Goal: Information Seeking & Learning: Learn about a topic

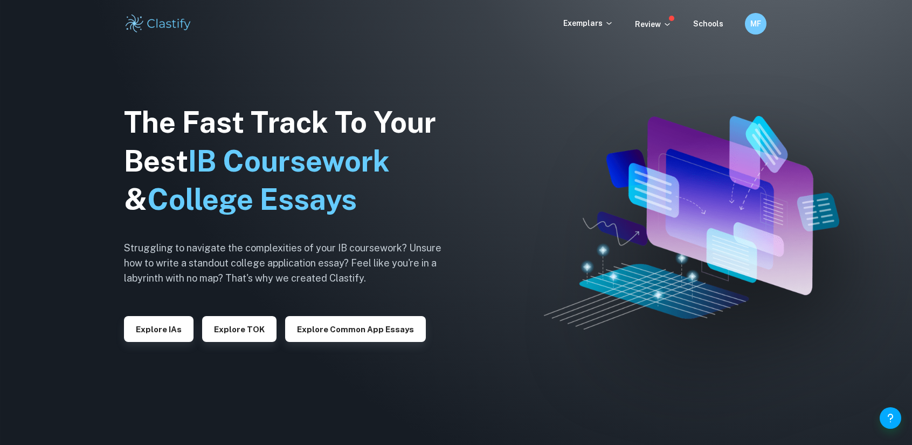
click at [753, 19] on h6 "MF" at bounding box center [756, 24] width 12 height 12
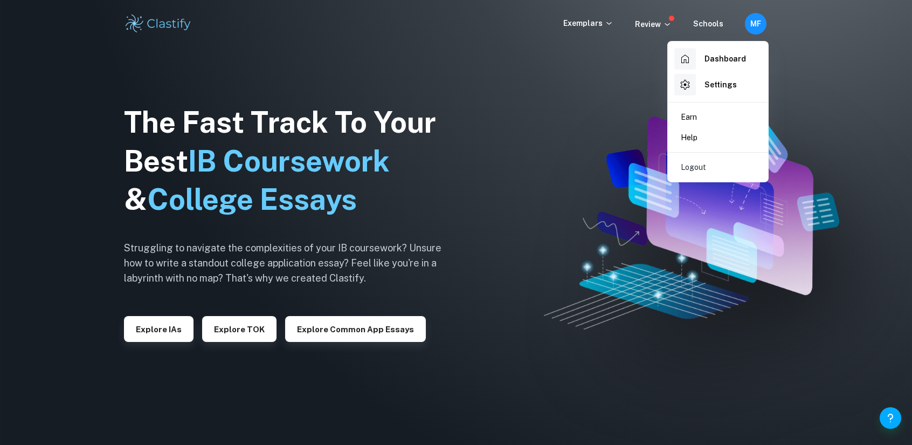
click at [735, 52] on div "Dashboard" at bounding box center [710, 59] width 72 height 22
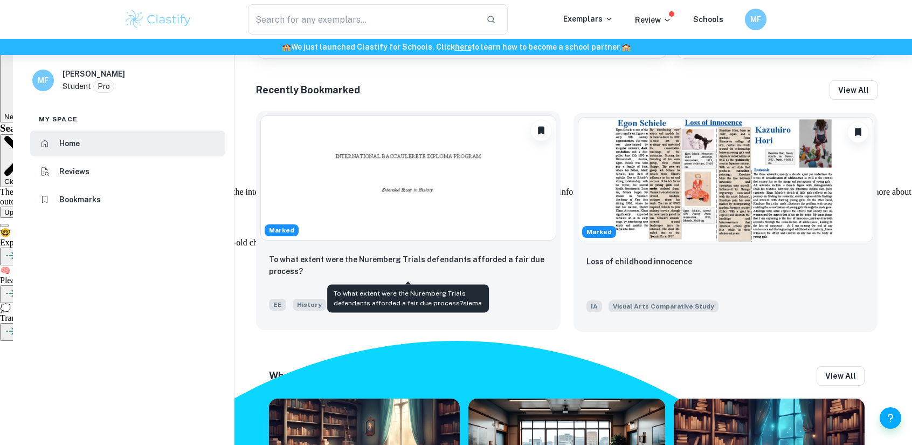
scroll to position [485, 0]
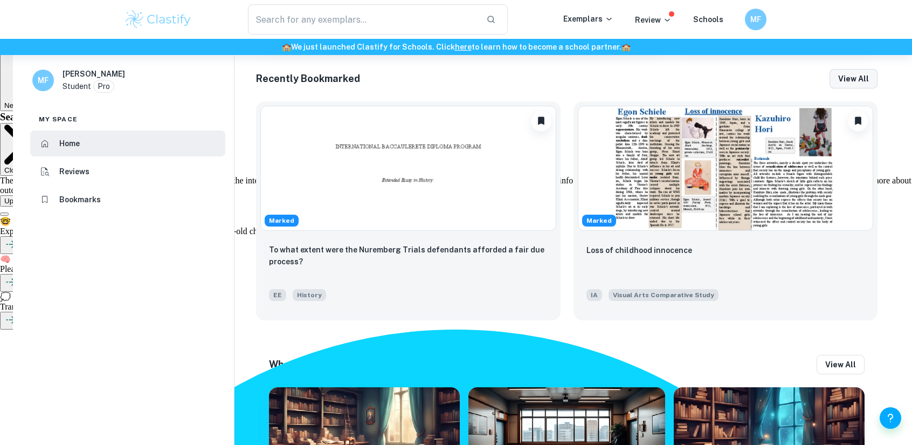
click at [847, 77] on button "View all" at bounding box center [853, 78] width 48 height 19
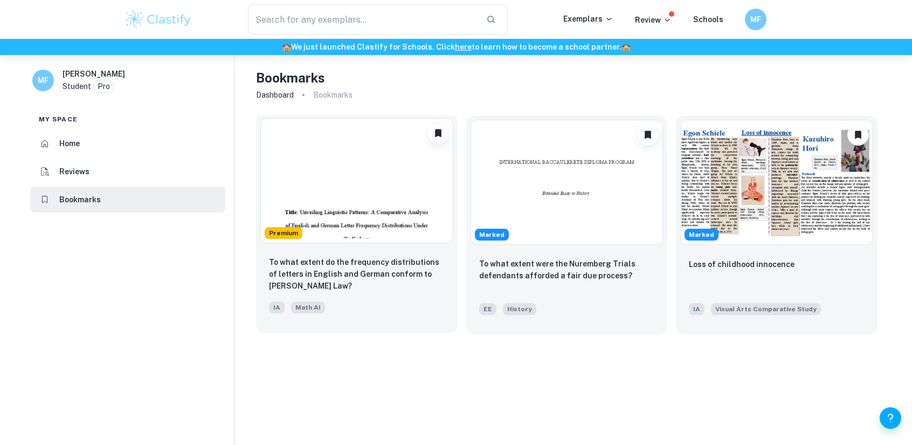
click at [330, 201] on img at bounding box center [356, 180] width 193 height 125
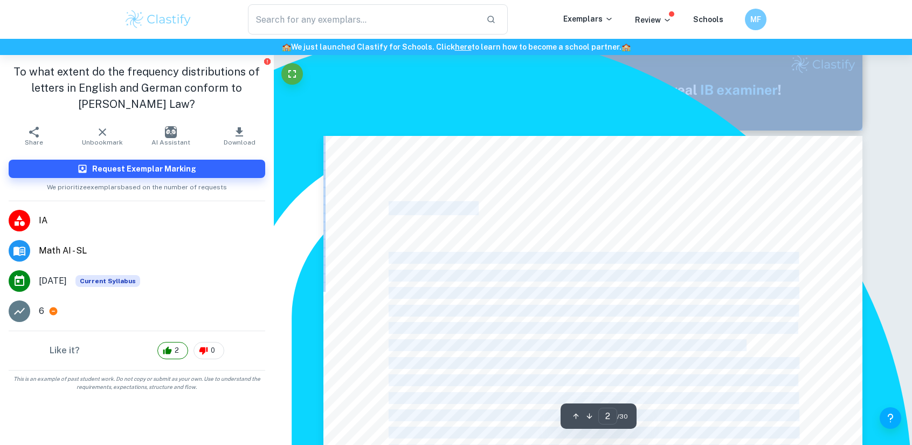
scroll to position [916, 0]
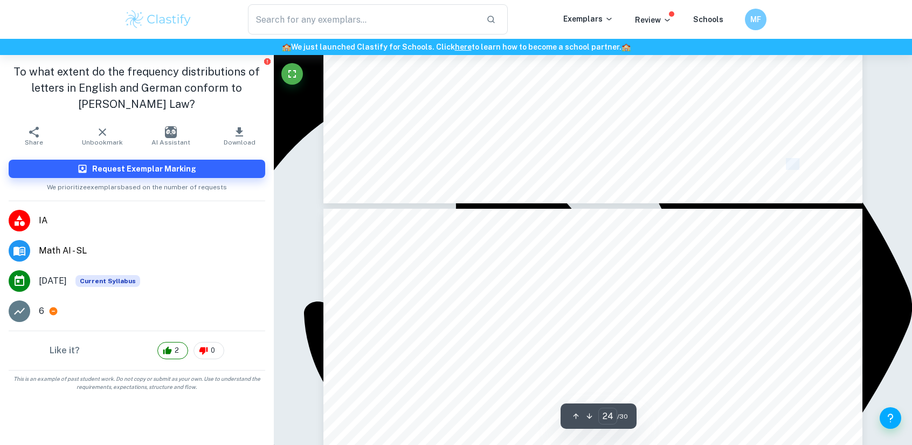
type input "23"
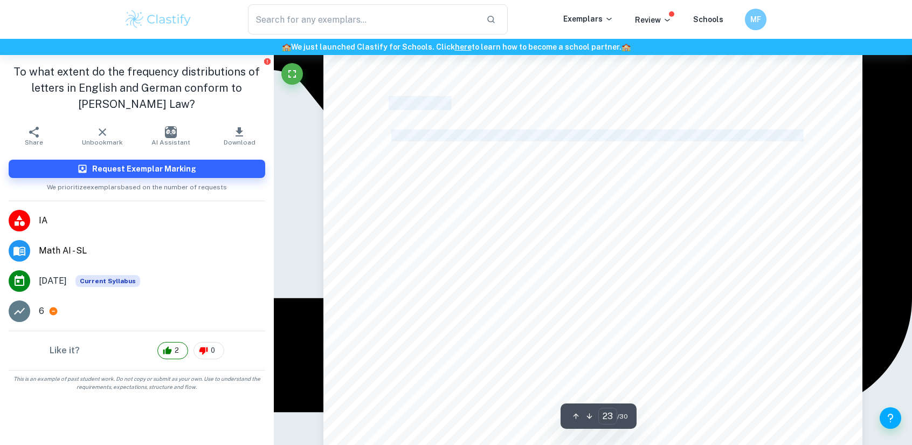
scroll to position [16942, 0]
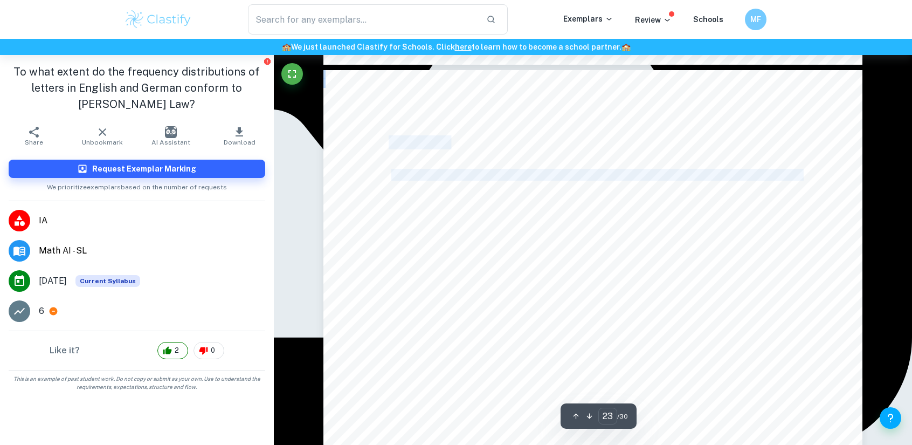
drag, startPoint x: 397, startPoint y: 151, endPoint x: 448, endPoint y: 147, distance: 52.0
type textarea "itle: Unveiling Linguistic Patterns: A Comparative Analysis of English and Germ…"
copy div "itle : Unveiling Linguistic Patterns: A Comparative Analysis of English and Ger…"
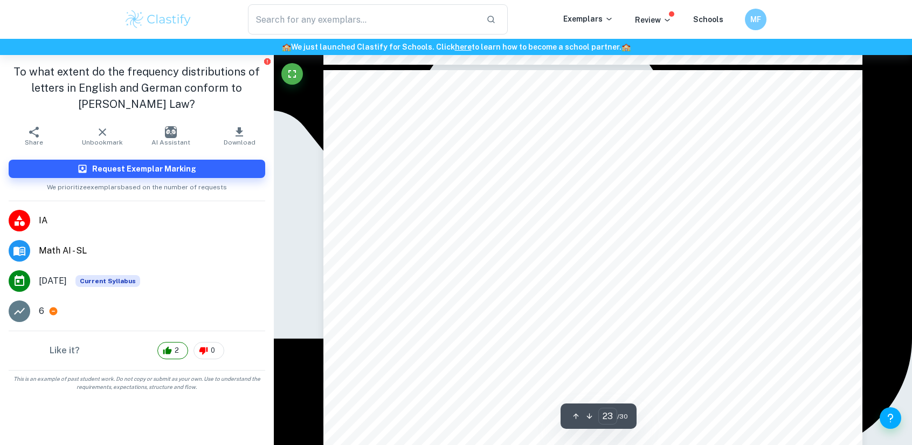
click at [493, 162] on div "Appendices Appendix 1: English Version of [PERSON_NAME]/Chicken Little (The Ger…" at bounding box center [592, 451] width 539 height 762
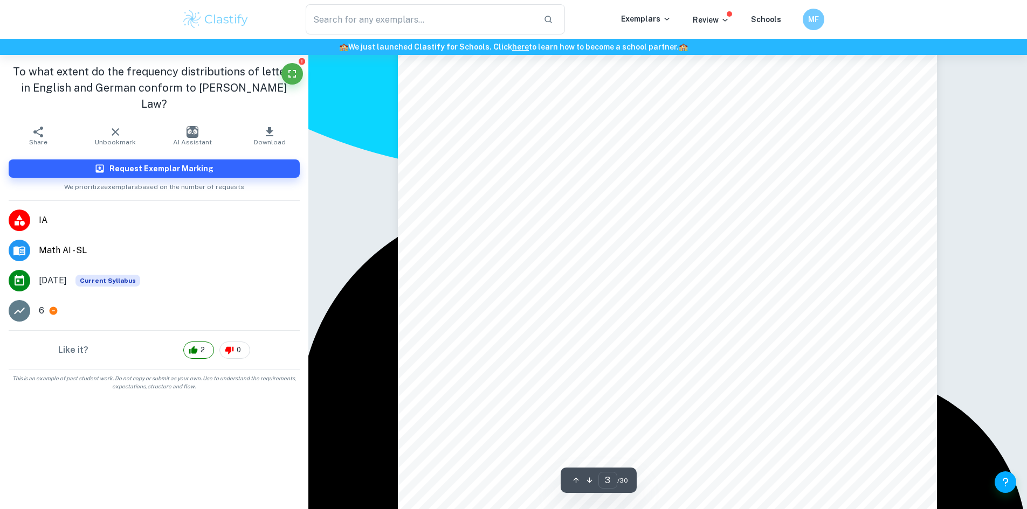
scroll to position [1455, 0]
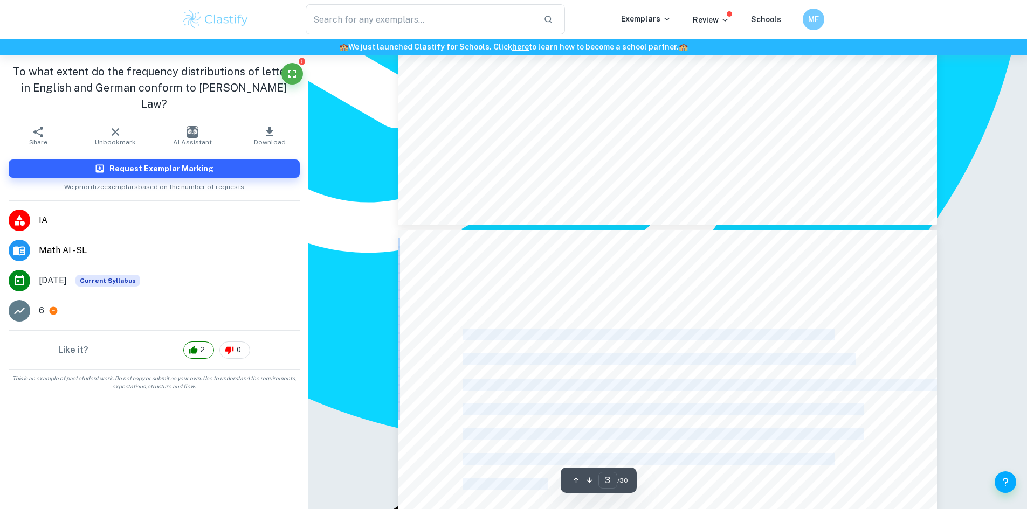
drag, startPoint x: 463, startPoint y: 337, endPoint x: 536, endPoint y: 428, distance: 116.6
copy div "Loremips do sit ametconsect ad elits doeiusmodtemp inc utlaboreet do ma al enim…"
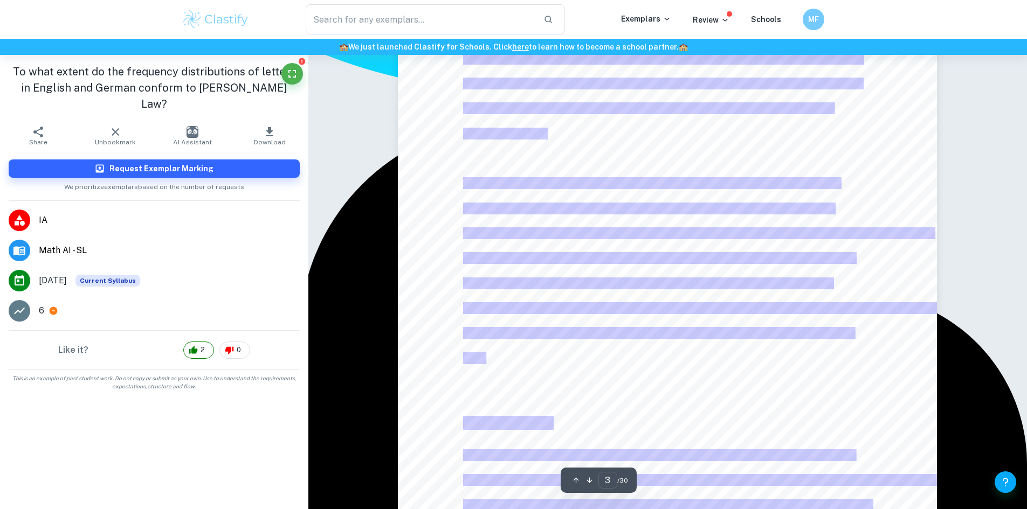
scroll to position [1886, 0]
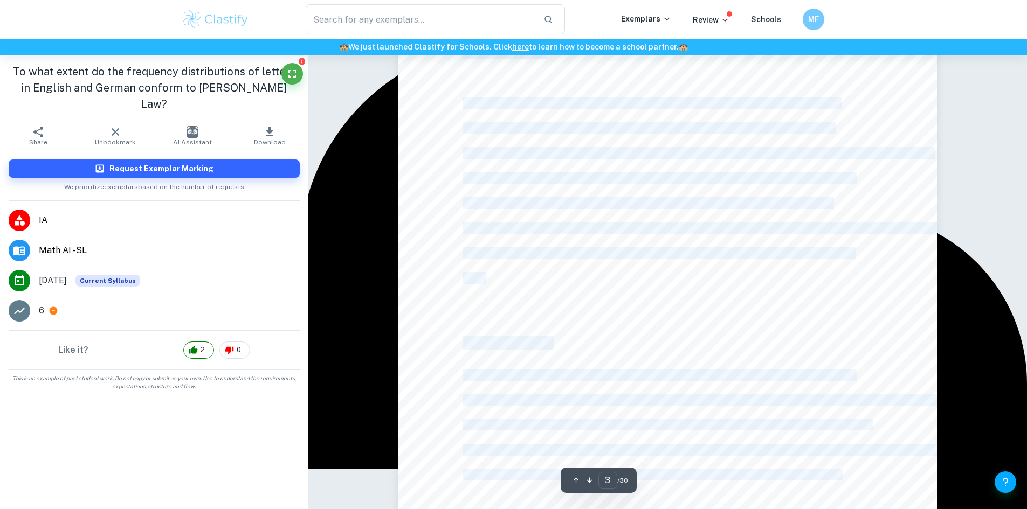
click at [580, 287] on div "1. Introduction Language is the cornerstone of human communication and expressi…" at bounding box center [667, 180] width 539 height 762
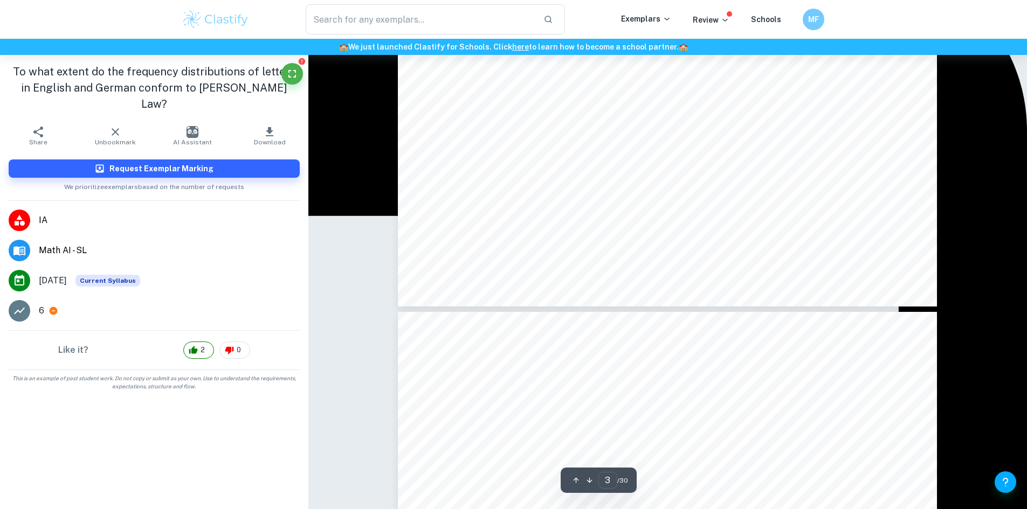
scroll to position [2155, 0]
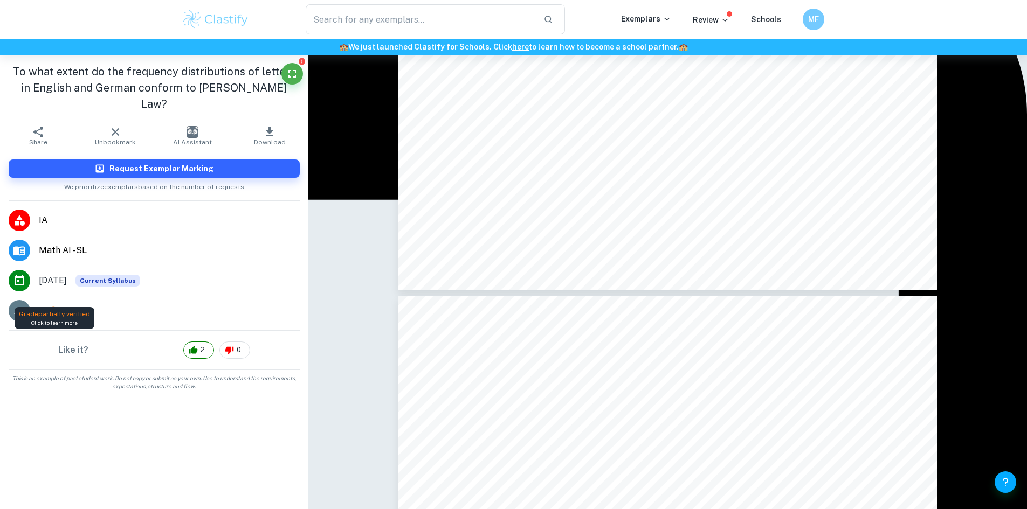
click at [52, 307] on icon at bounding box center [54, 311] width 8 height 8
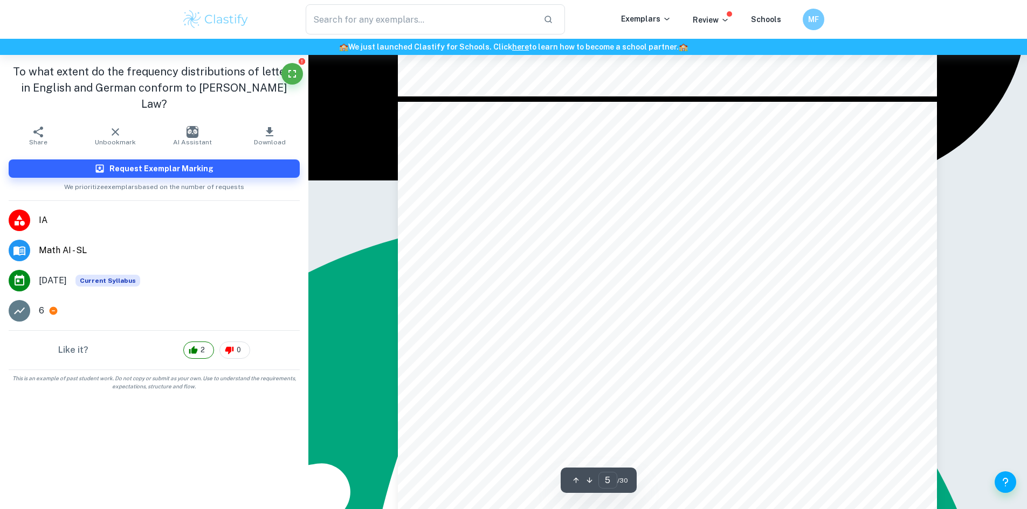
scroll to position [3018, 0]
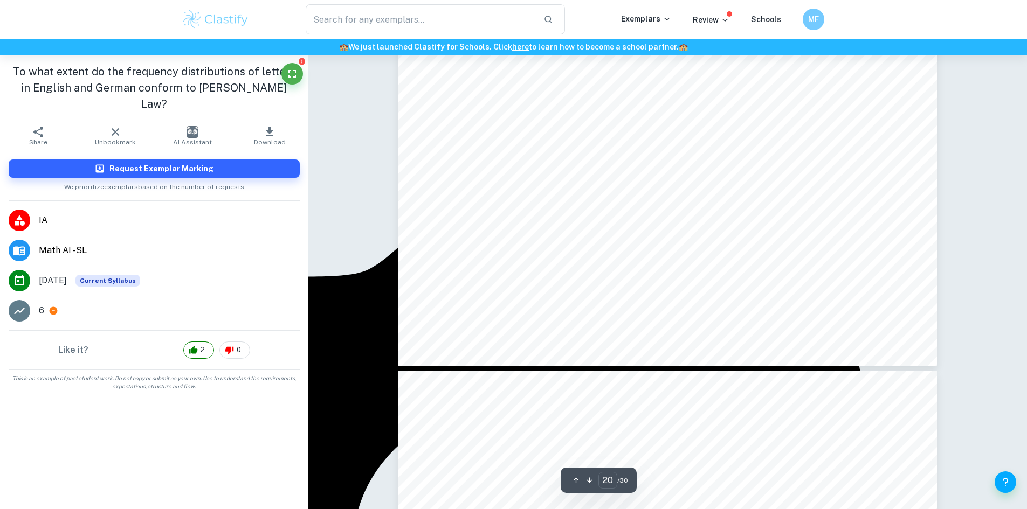
scroll to position [15324, 0]
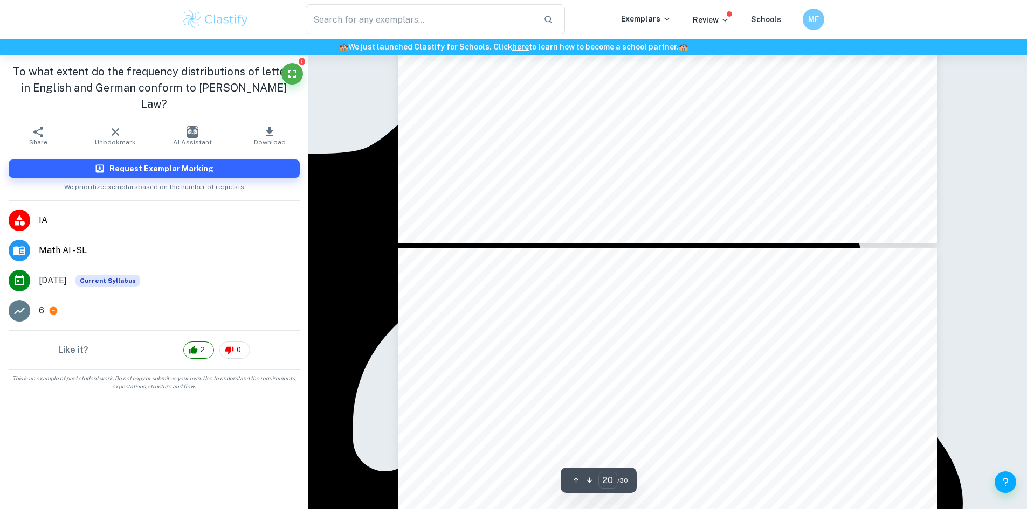
type input "21"
